Goal: Task Accomplishment & Management: Complete application form

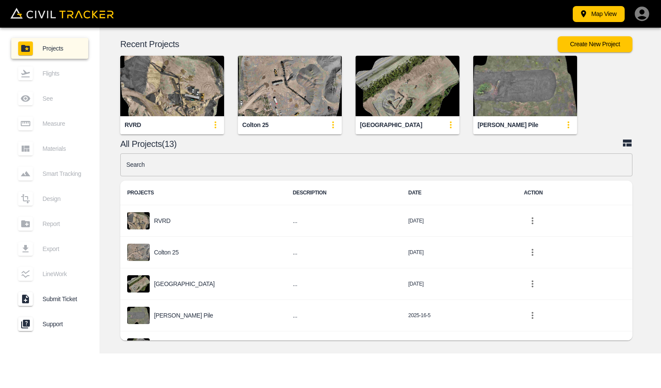
click at [189, 89] on img "button" at bounding box center [172, 86] width 104 height 61
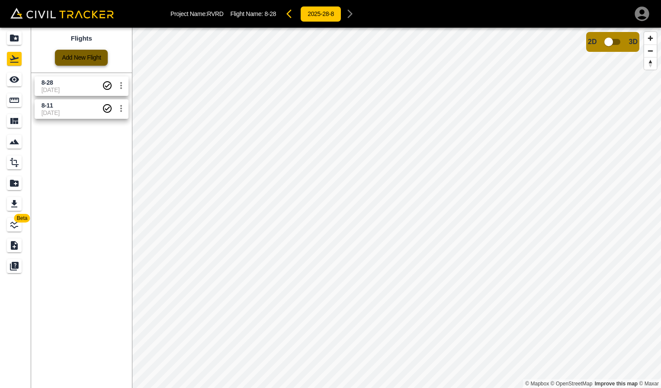
click at [77, 55] on link "Add New Flight" at bounding box center [81, 58] width 53 height 16
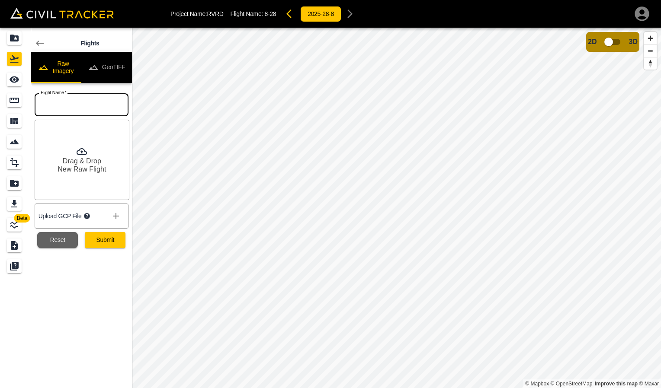
click at [79, 104] on input "text" at bounding box center [82, 104] width 94 height 23
type input "9-4"
click at [72, 302] on div "Flights Raw Imagery GeoTIFF Flight Name   * 9-4 Flight Name * Drag & Drop New R…" at bounding box center [81, 208] width 101 height 361
click at [85, 151] on icon at bounding box center [82, 151] width 10 height 7
click at [106, 244] on button "Submit" at bounding box center [105, 240] width 41 height 16
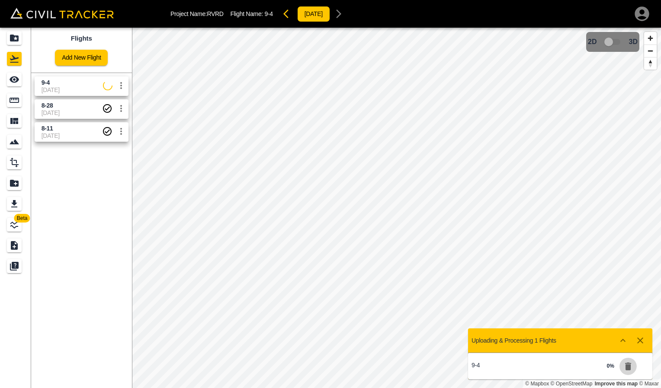
click at [629, 368] on icon "button" at bounding box center [628, 367] width 6 height 8
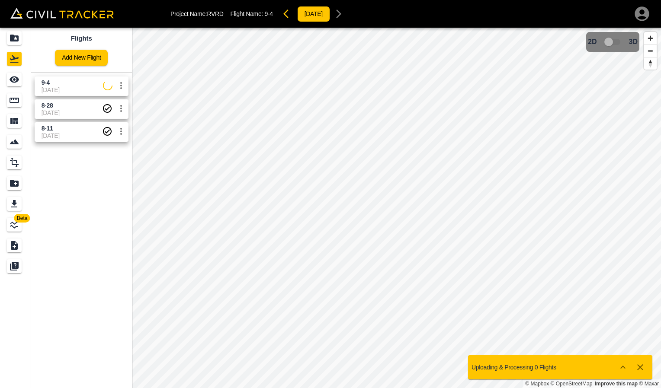
click at [123, 87] on icon "settings" at bounding box center [121, 85] width 10 height 10
click at [120, 119] on h6 "Delete" at bounding box center [113, 118] width 22 height 5
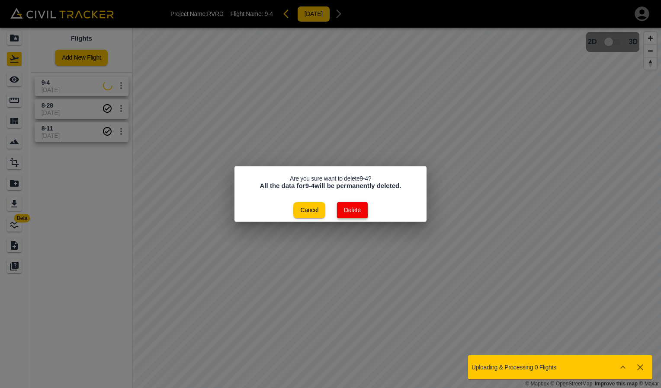
click at [352, 209] on button "Delete" at bounding box center [352, 210] width 31 height 16
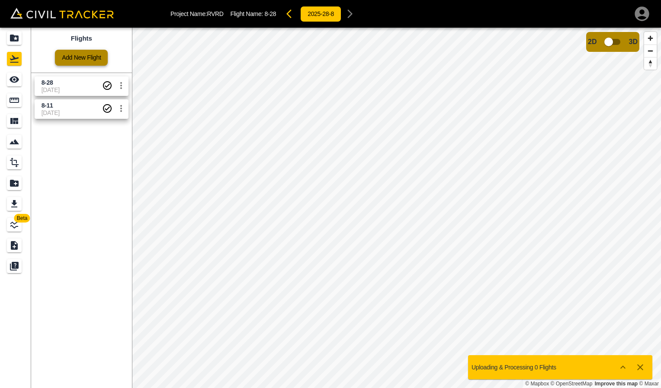
click at [90, 59] on link "Add New Flight" at bounding box center [81, 58] width 53 height 16
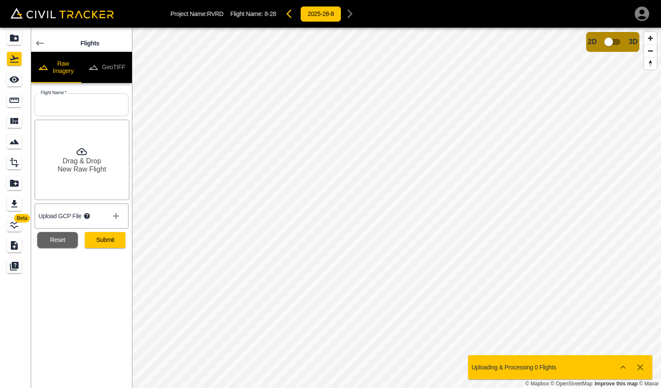
click at [59, 100] on input "text" at bounding box center [82, 104] width 94 height 23
type input "9-4"
click at [110, 161] on div "Drag & Drop New Raw Flight" at bounding box center [82, 160] width 95 height 80
click at [111, 214] on icon "show more" at bounding box center [116, 216] width 10 height 10
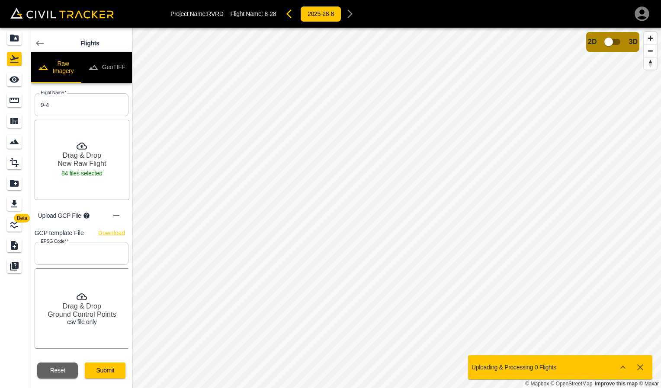
click at [114, 216] on icon "show more" at bounding box center [116, 215] width 6 height 1
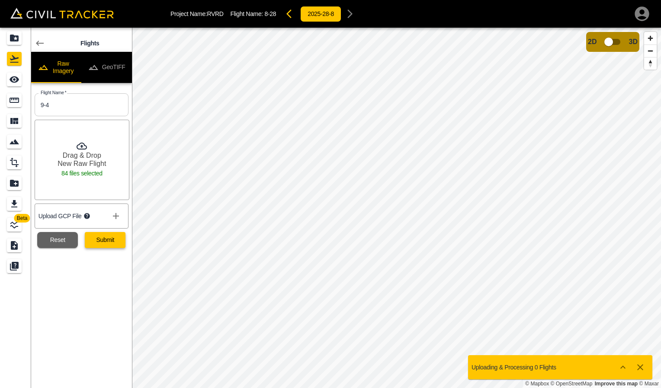
click at [112, 240] on button "Submit" at bounding box center [105, 240] width 41 height 16
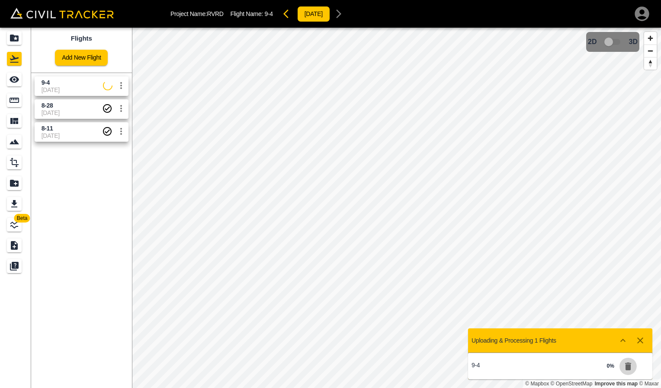
click at [633, 367] on button "button" at bounding box center [627, 366] width 17 height 17
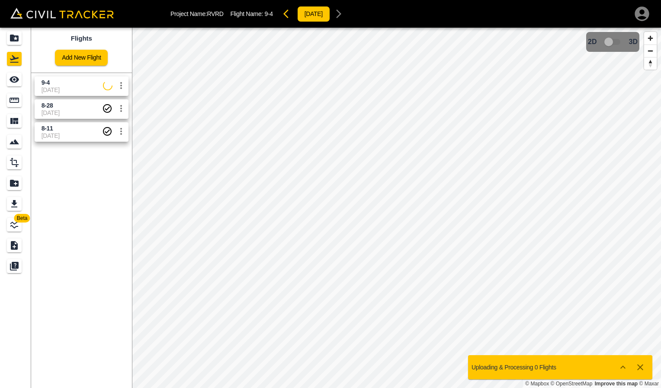
click at [642, 370] on icon "button" at bounding box center [640, 368] width 6 height 6
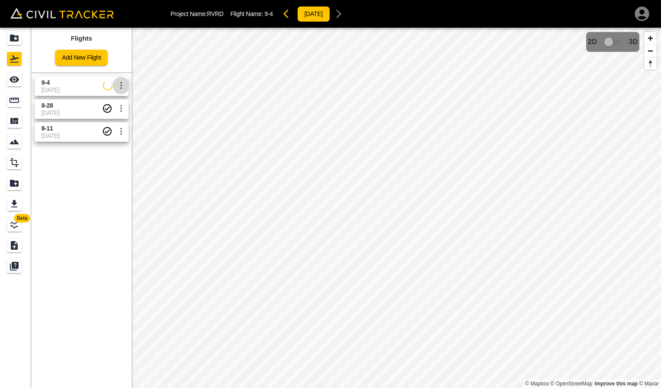
click at [121, 87] on icon "settings" at bounding box center [121, 85] width 10 height 10
click at [111, 120] on h6 "Delete" at bounding box center [113, 118] width 22 height 5
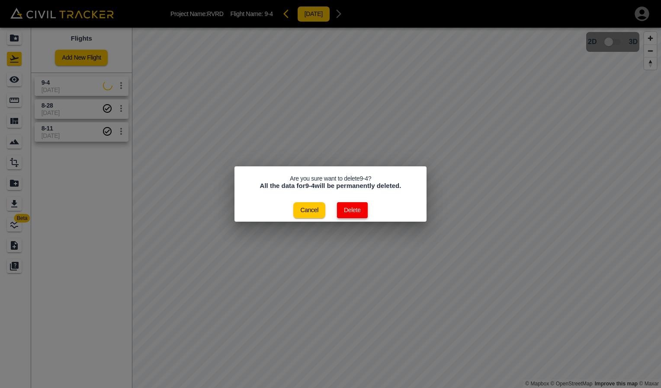
click at [356, 212] on button "Delete" at bounding box center [352, 210] width 31 height 16
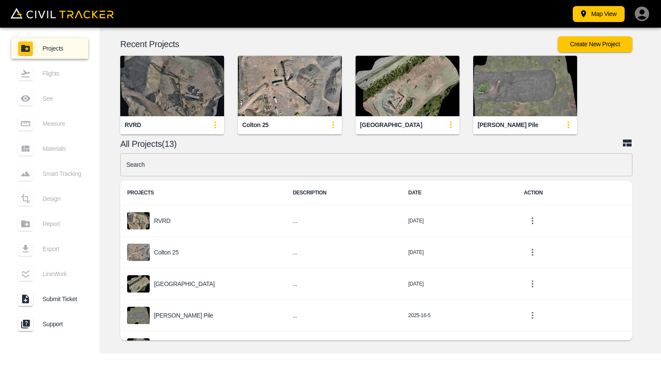
click at [163, 110] on img "button" at bounding box center [172, 86] width 104 height 61
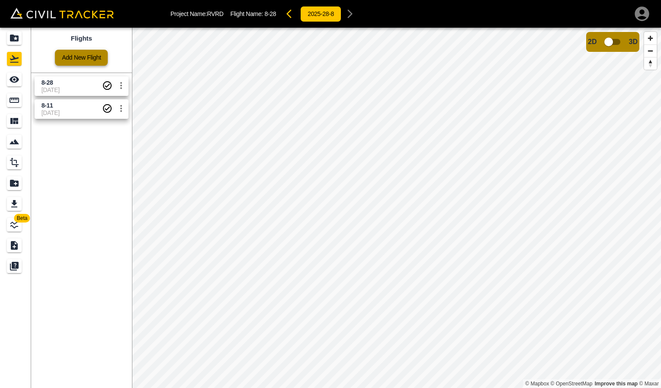
click at [83, 61] on link "Add New Flight" at bounding box center [81, 58] width 53 height 16
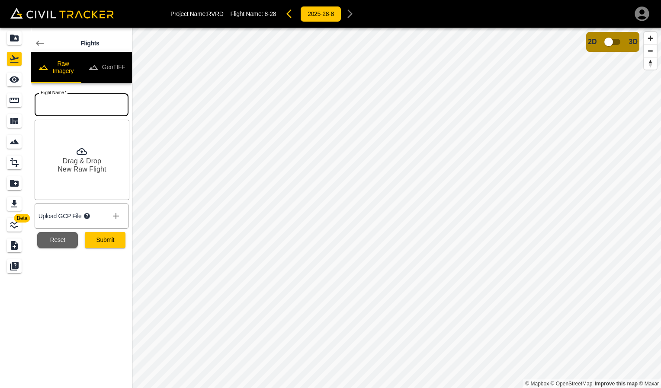
click at [70, 110] on input "text" at bounding box center [82, 104] width 94 height 23
type input "9-4"
click at [78, 159] on h6 "Drag & Drop" at bounding box center [82, 161] width 38 height 8
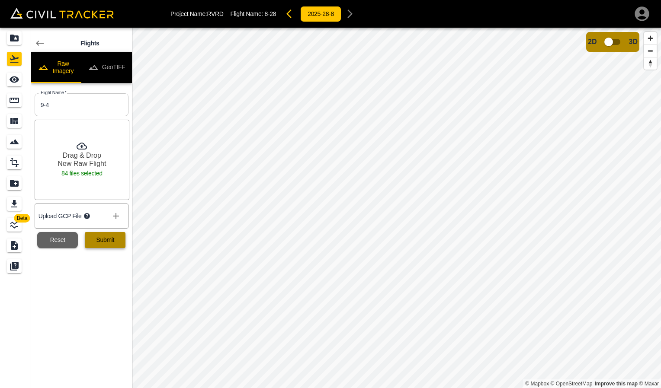
click at [101, 236] on button "Submit" at bounding box center [105, 240] width 41 height 16
